Goal: Complete application form

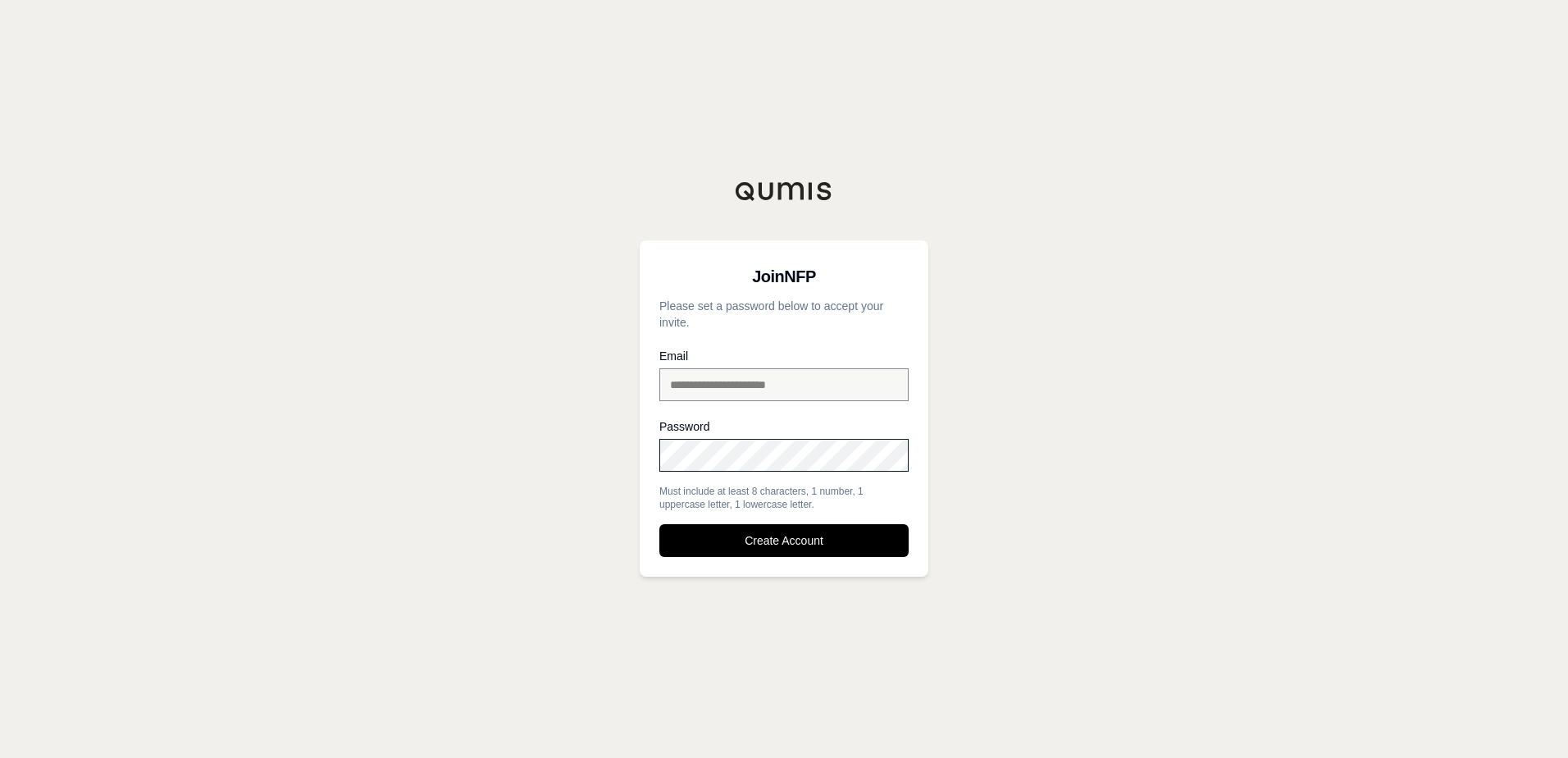
click at [659, 525] on button "Create Account" at bounding box center [784, 540] width 249 height 33
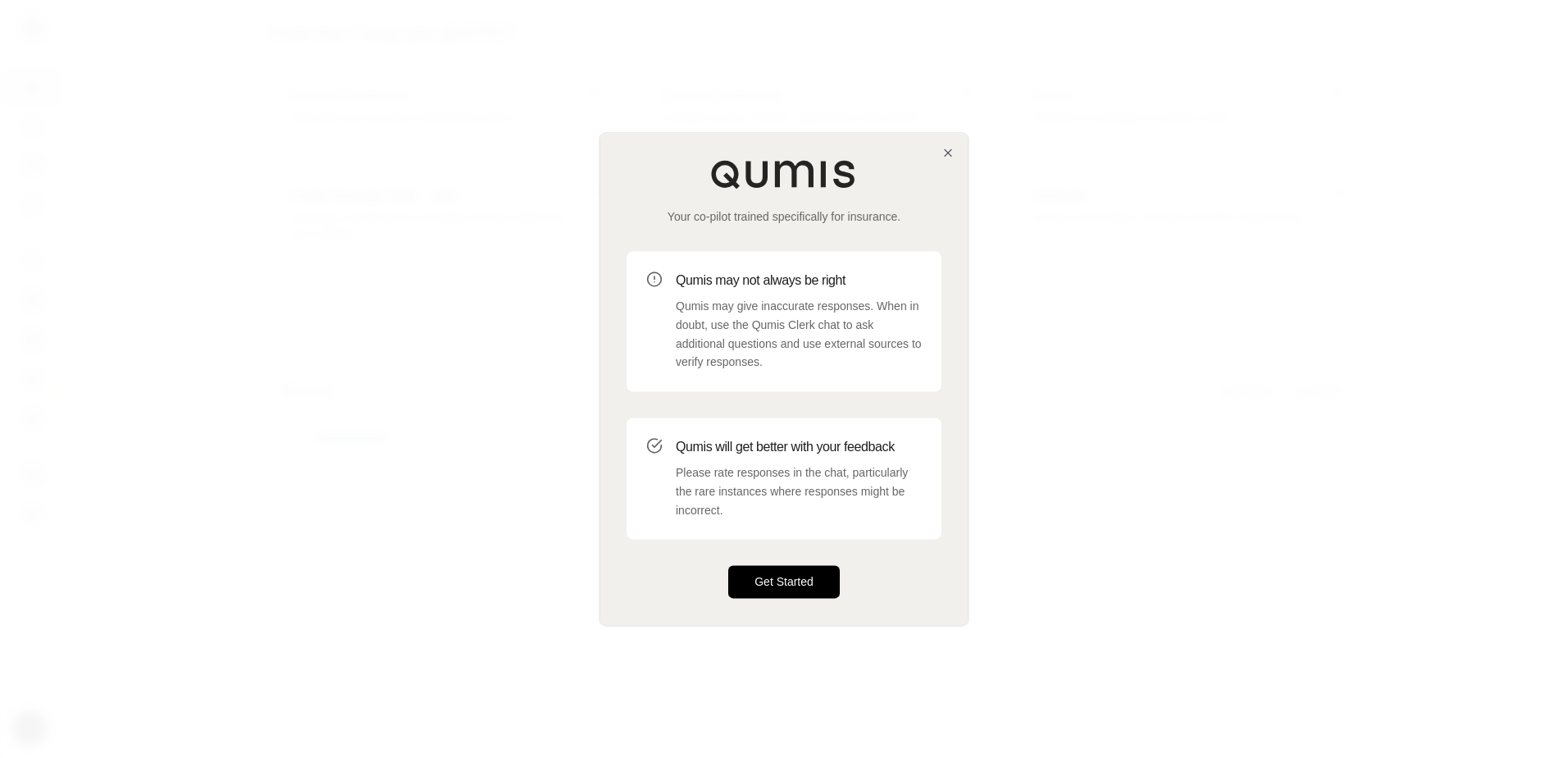
click at [786, 574] on button "Get Started" at bounding box center [784, 582] width 112 height 33
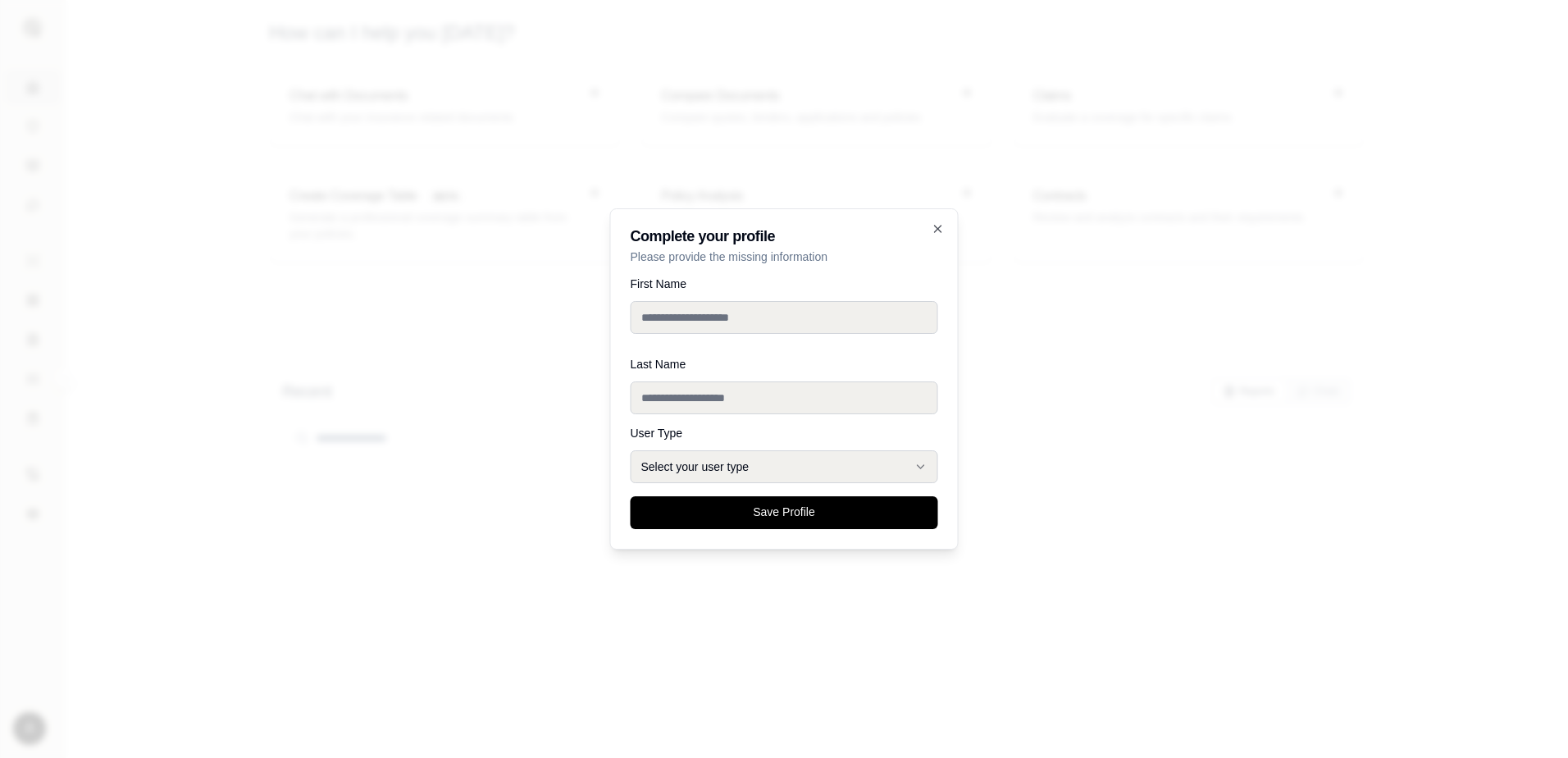
click at [705, 315] on input "First Name" at bounding box center [784, 317] width 308 height 33
type input "*******"
click at [682, 400] on input "Last Name" at bounding box center [784, 397] width 308 height 33
type input "*******"
click at [730, 464] on button "Select your user type" at bounding box center [784, 466] width 308 height 33
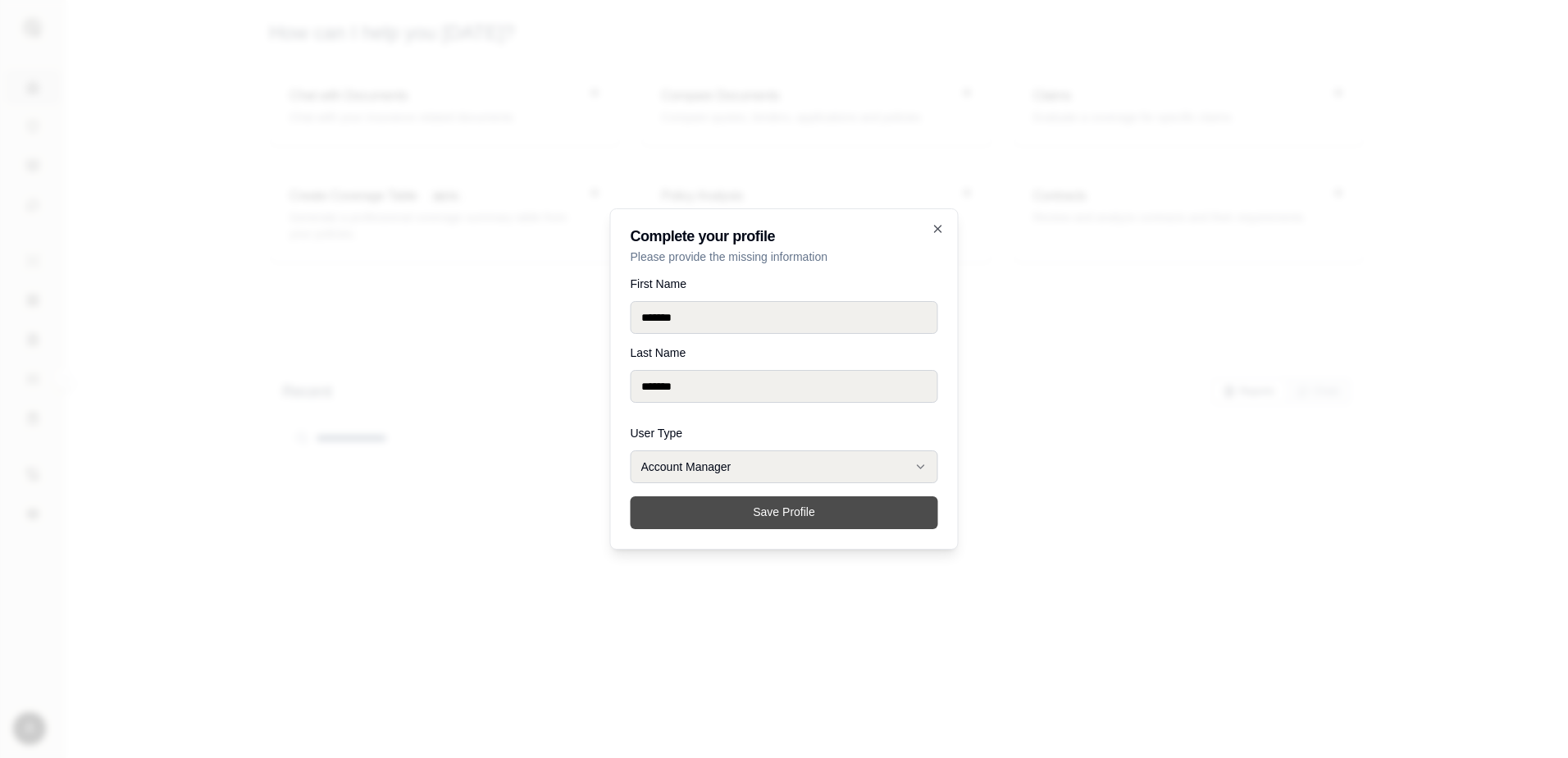
click at [727, 512] on button "Save Profile" at bounding box center [784, 512] width 308 height 33
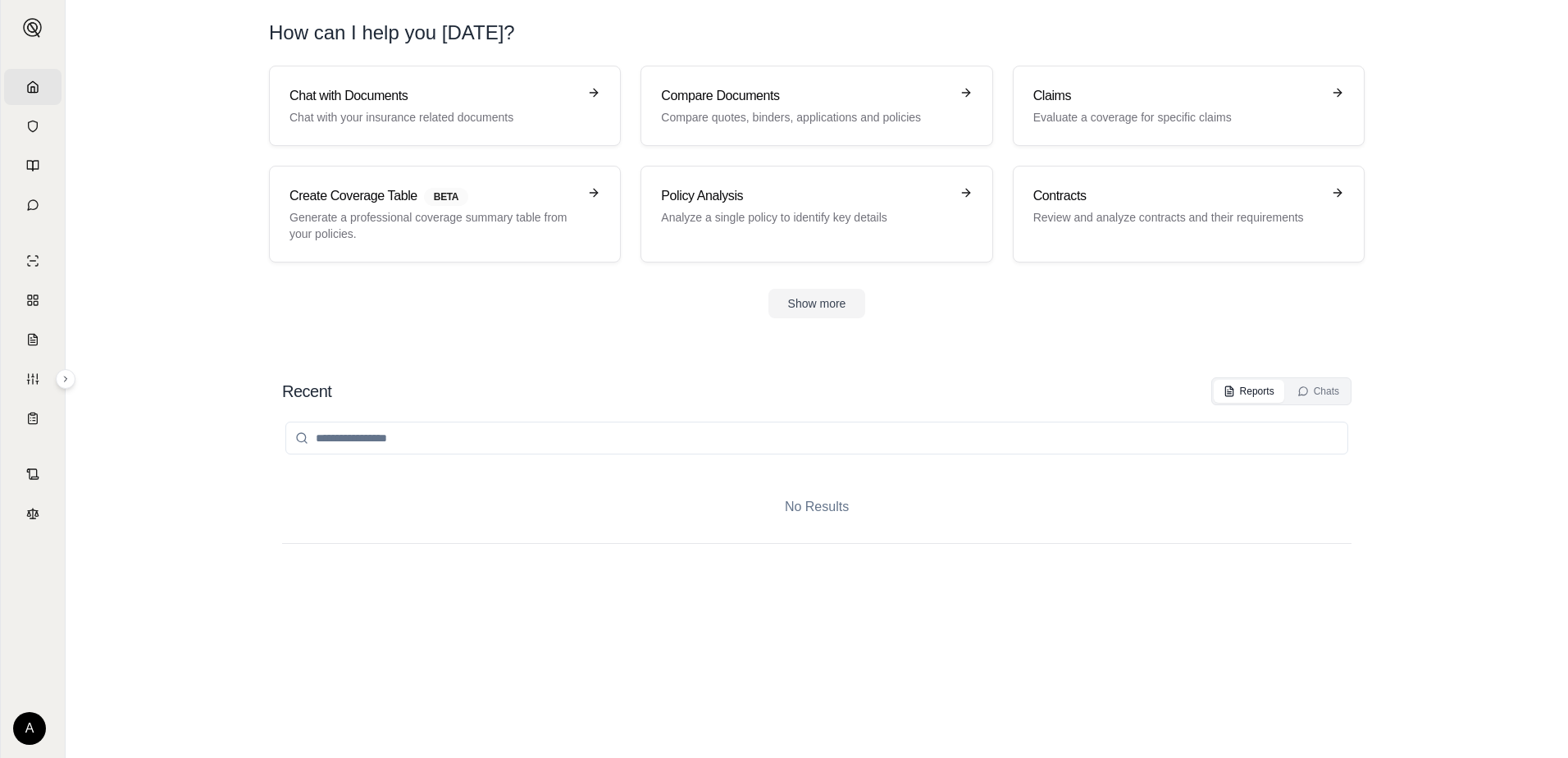
drag, startPoint x: 1401, startPoint y: 4, endPoint x: 1516, endPoint y: 90, distance: 143.6
click at [1516, 90] on section "Chat with Documents Chat with your insurance related documents Compare Document…" at bounding box center [817, 206] width 1490 height 279
click at [1545, 135] on section "Chat with Documents Chat with your insurance related documents Compare Document…" at bounding box center [817, 206] width 1490 height 279
